Goal: Find specific page/section: Find specific page/section

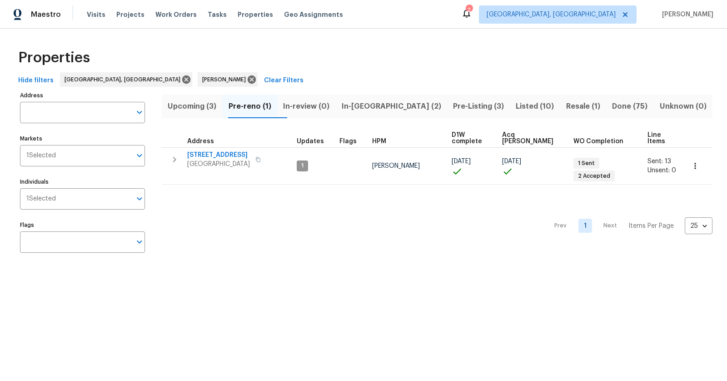
click at [214, 160] on span "[GEOGRAPHIC_DATA]" at bounding box center [218, 164] width 63 height 9
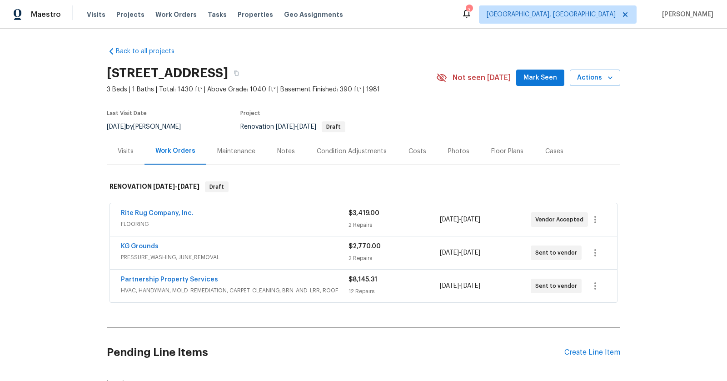
scroll to position [15, 0]
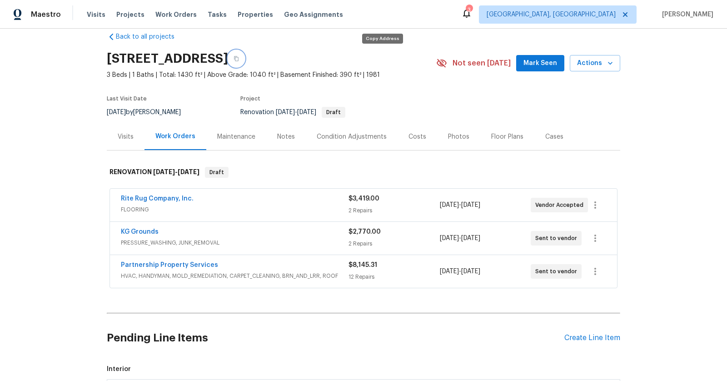
click at [244, 62] on button "button" at bounding box center [236, 58] width 16 height 16
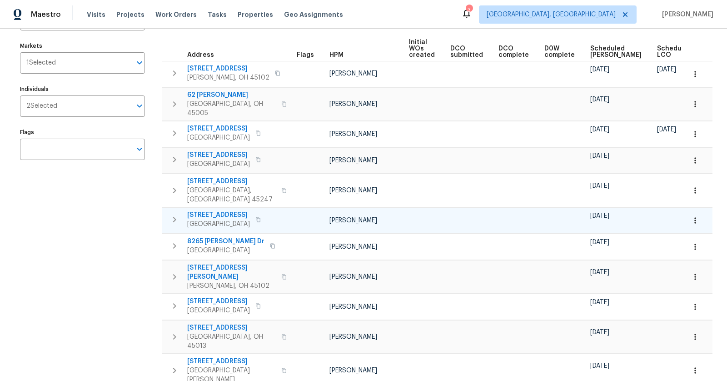
scroll to position [95, 0]
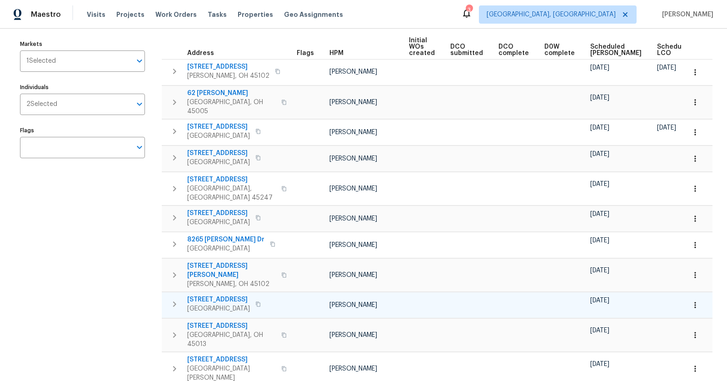
click at [217, 292] on td "698 Winding Way Cincinnati, OH 45245" at bounding box center [227, 304] width 131 height 24
click at [213, 295] on span "698 Winding Way" at bounding box center [218, 299] width 63 height 9
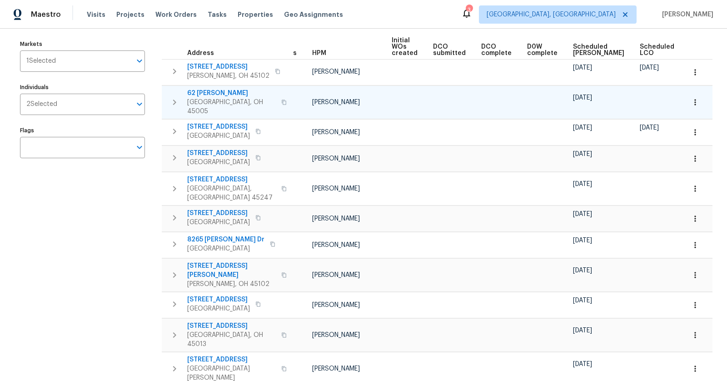
scroll to position [0, 26]
